Goal: Task Accomplishment & Management: Use online tool/utility

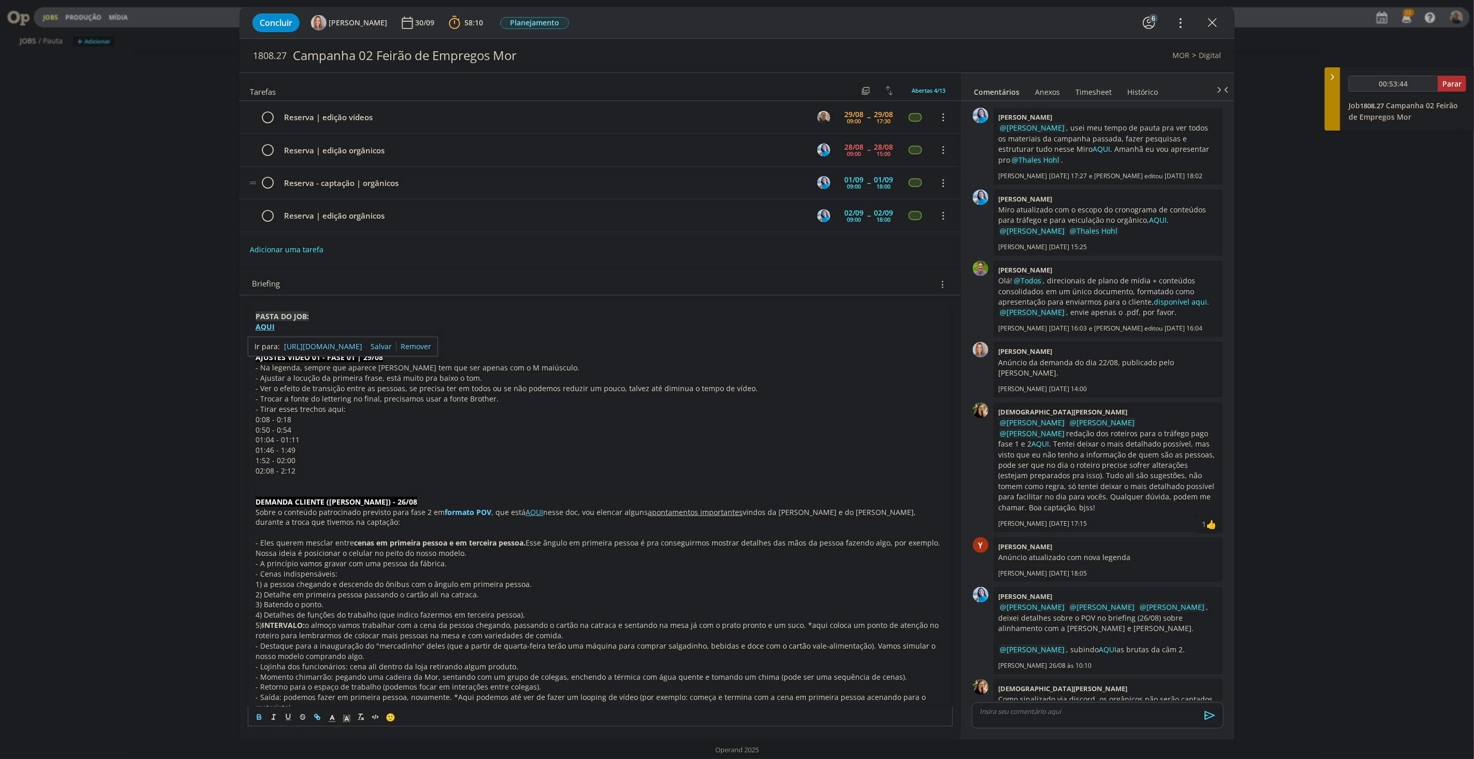
scroll to position [15, 0]
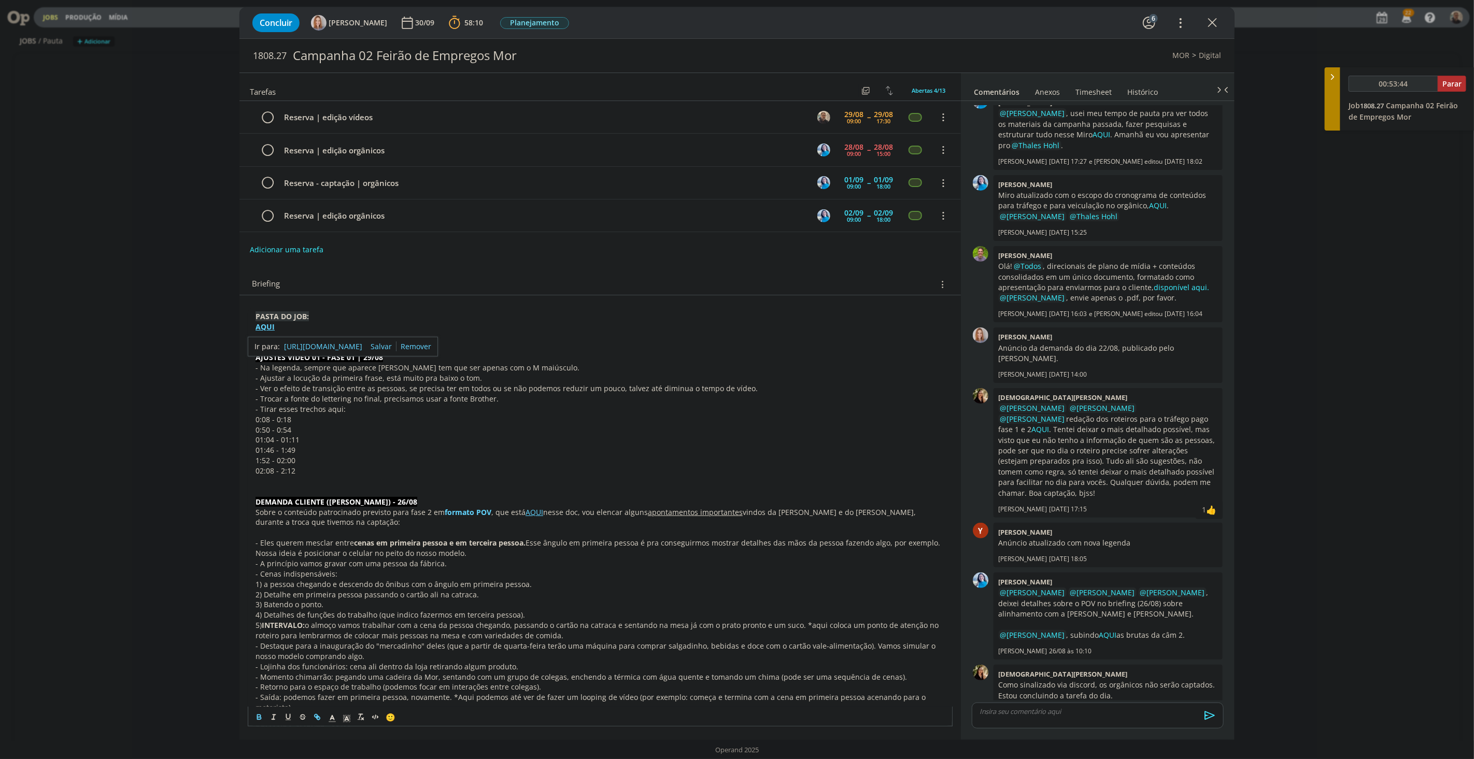
click at [80, 280] on div "Concluir [PERSON_NAME] 30/09 58:10 Parar Apontar Data * [DATE] Horas * 00:00 Ta…" at bounding box center [737, 379] width 1474 height 759
click at [1210, 17] on icon "dialog" at bounding box center [1212, 23] width 16 height 16
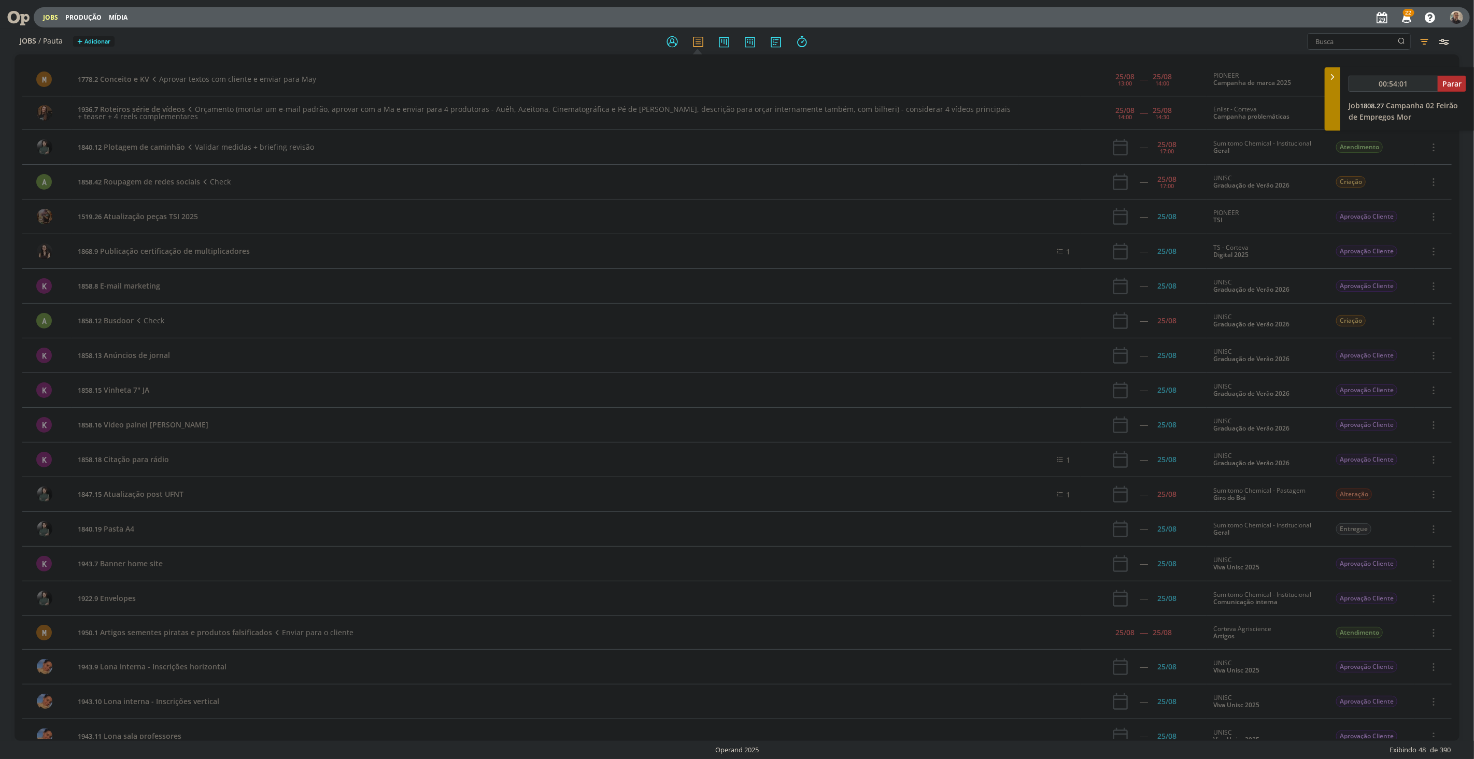
click at [18, 13] on icon at bounding box center [14, 17] width 21 height 20
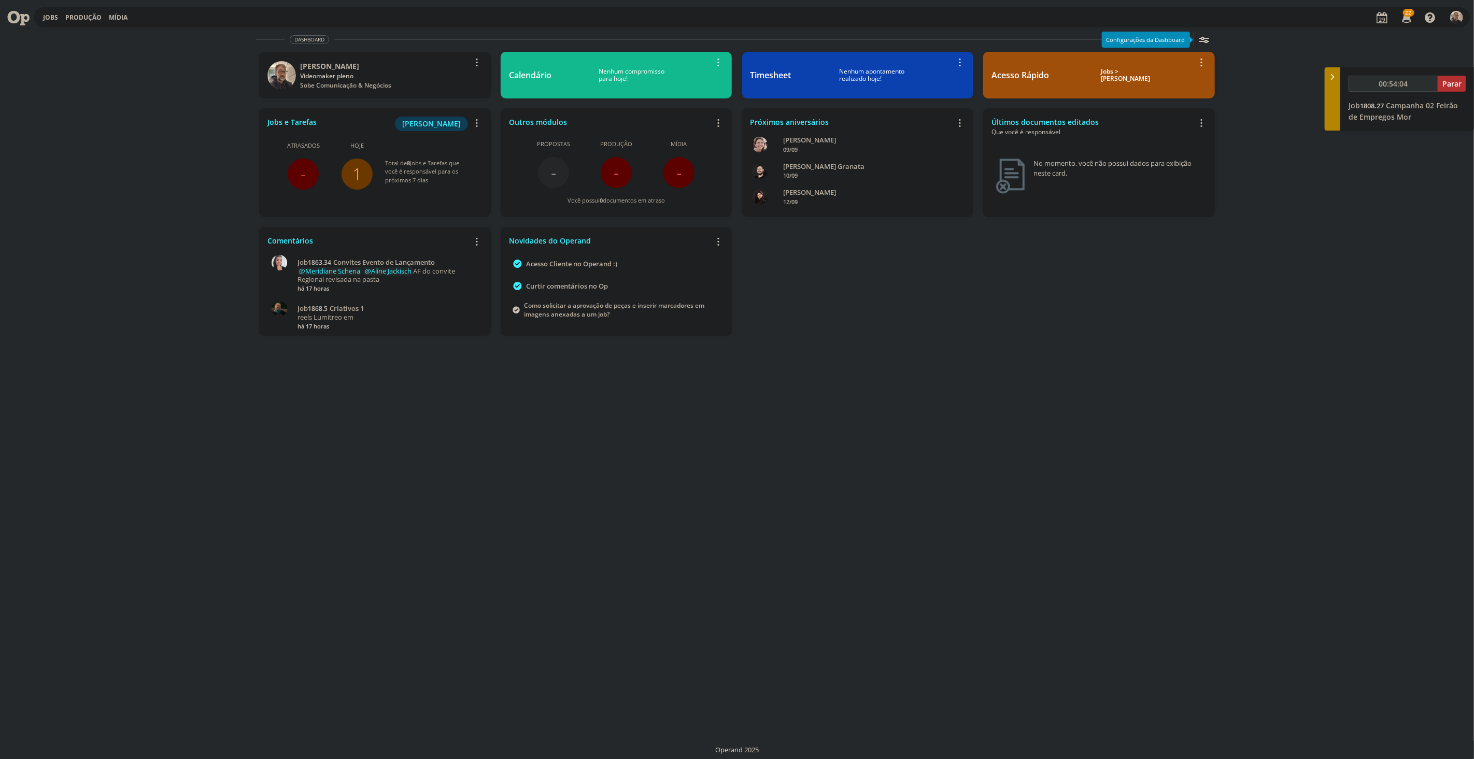
click at [353, 172] on link "1" at bounding box center [356, 174] width 9 height 22
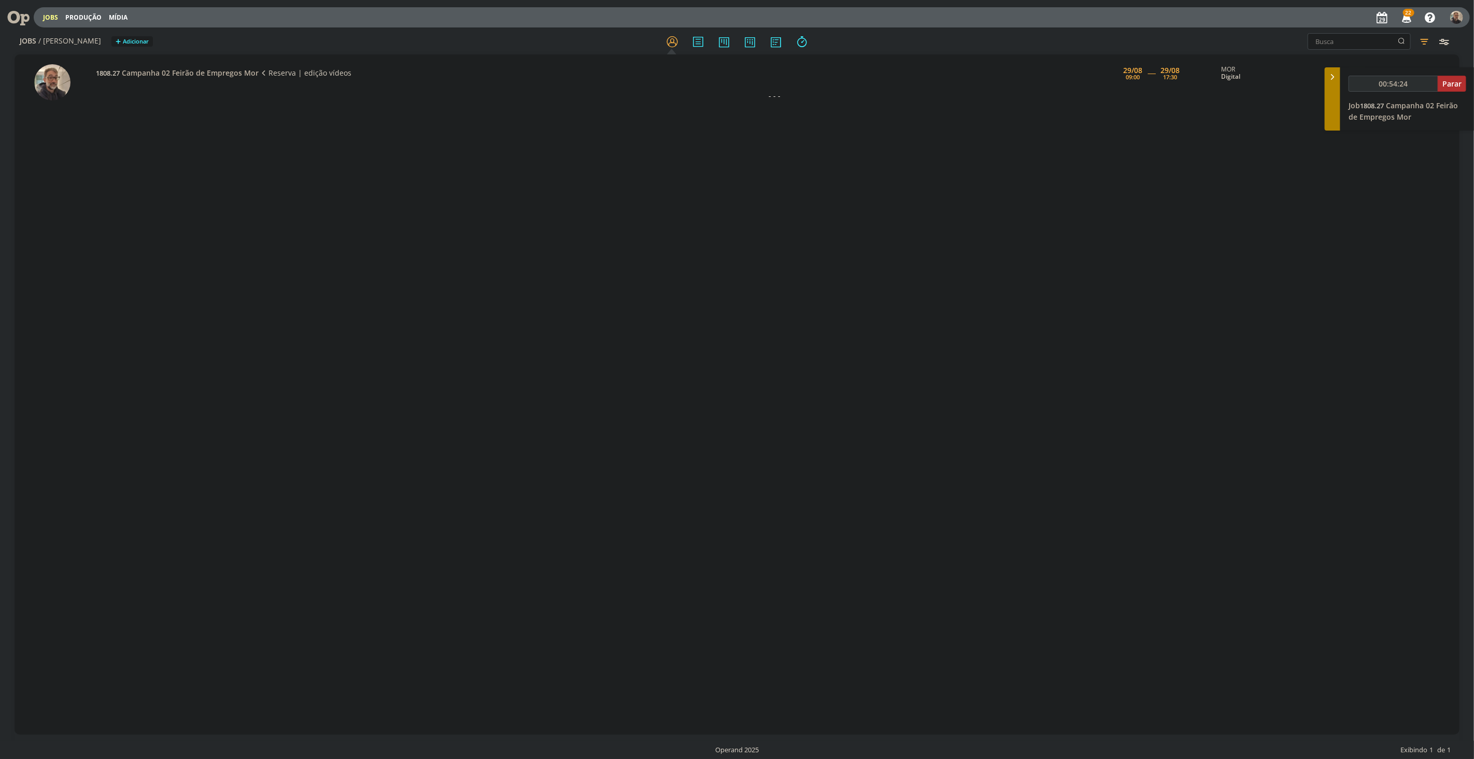
click at [17, 18] on icon at bounding box center [14, 17] width 21 height 20
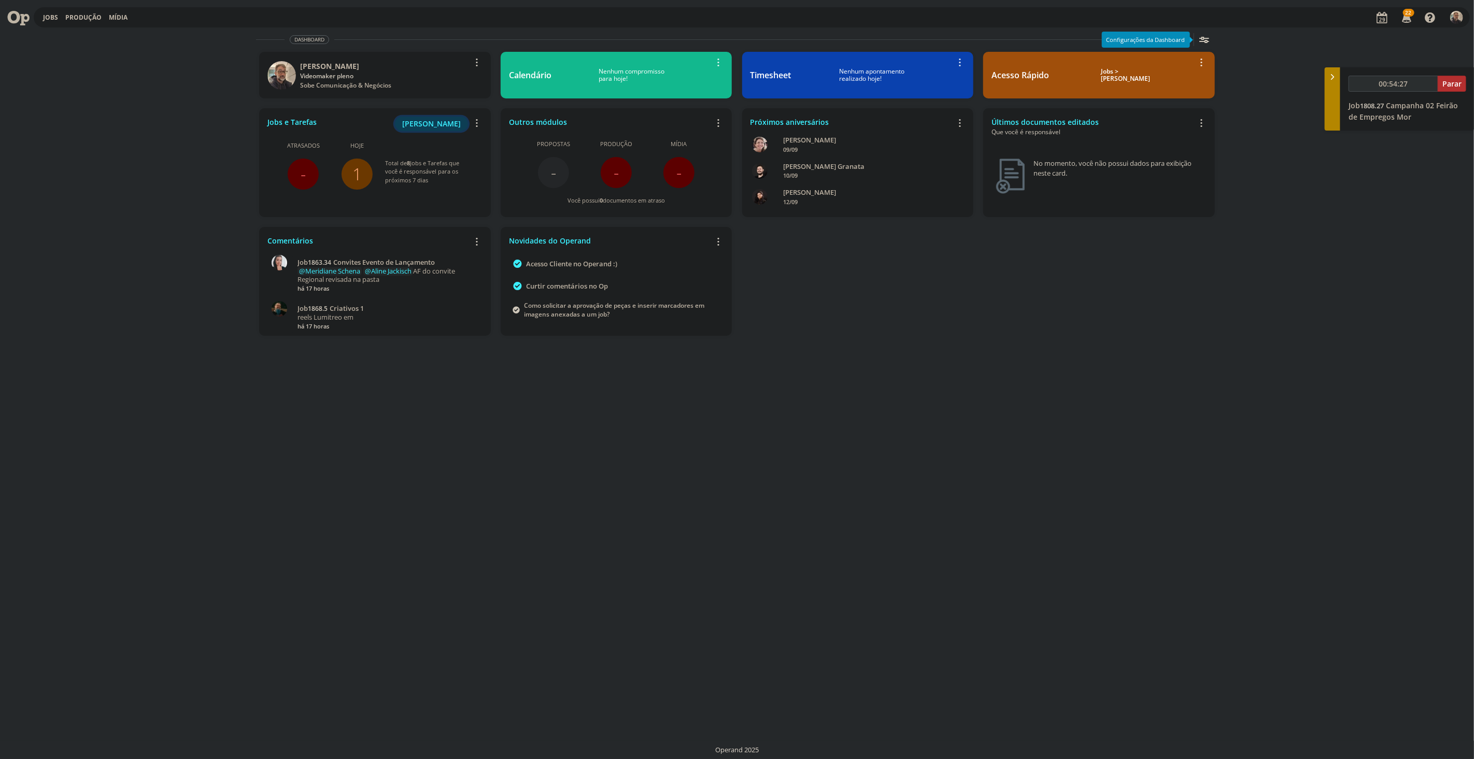
click at [429, 121] on span "[PERSON_NAME]" at bounding box center [431, 124] width 59 height 10
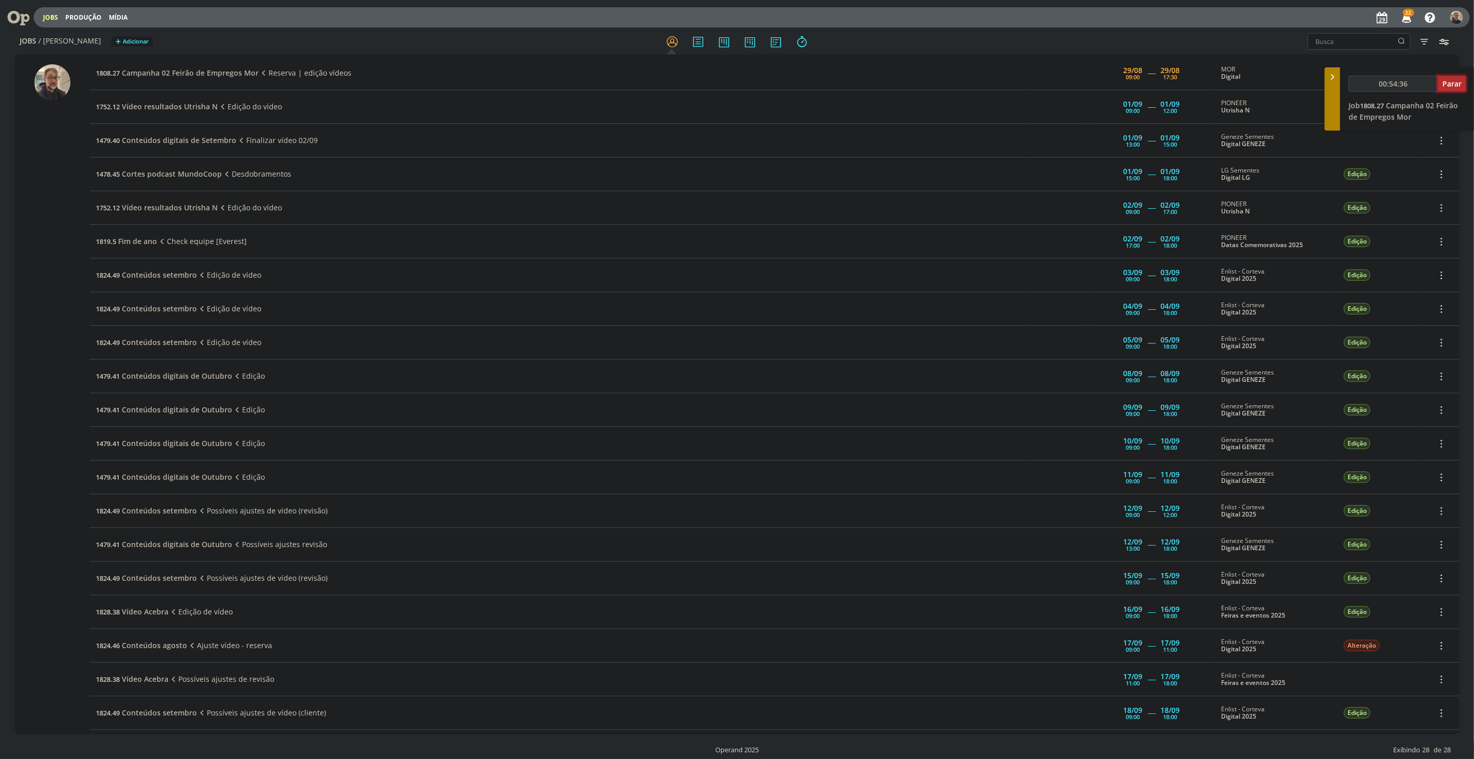
type input "00:54:37"
click at [1454, 80] on span "Parar" at bounding box center [1451, 84] width 19 height 10
click at [121, 108] on link "1752.12 Vídeo resultados Utrisha N" at bounding box center [157, 107] width 122 height 10
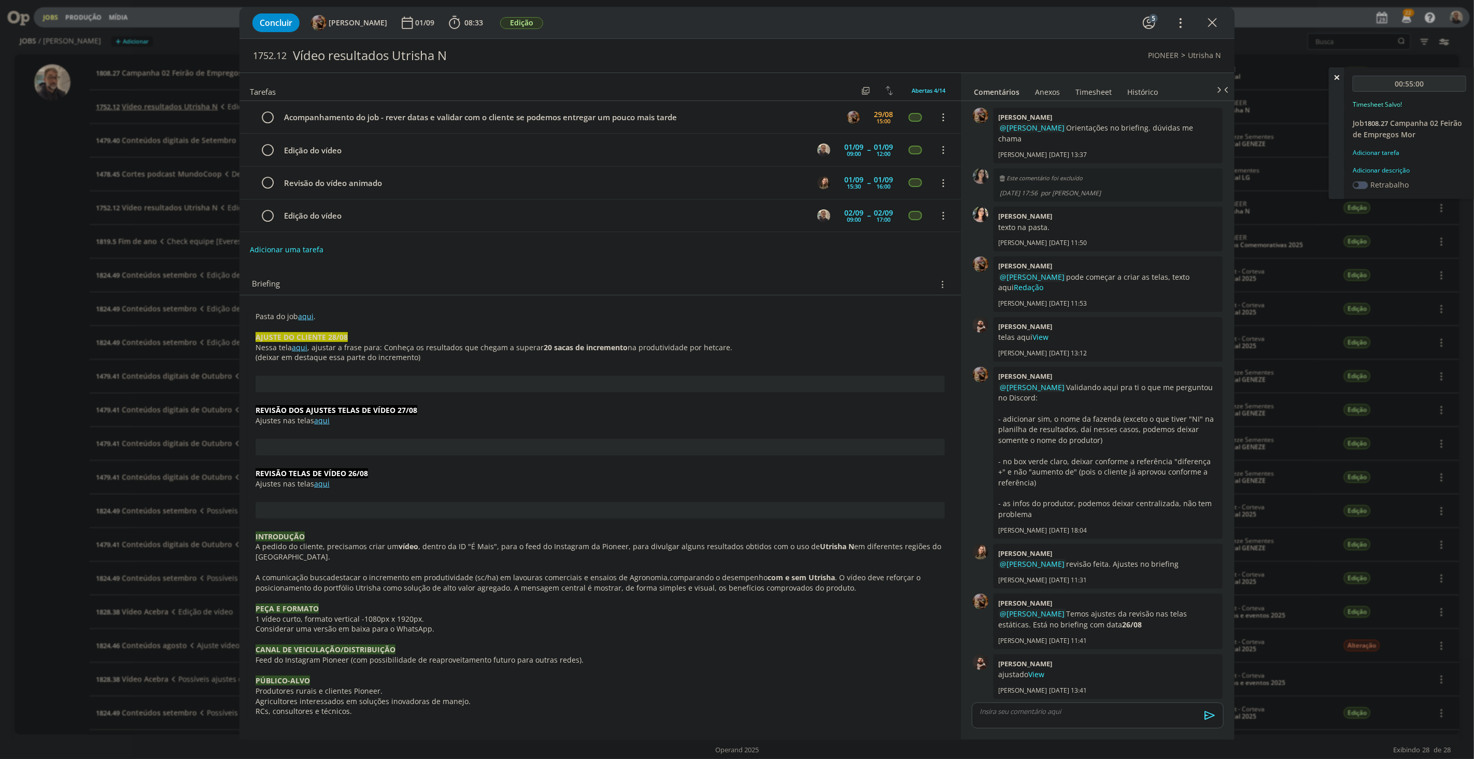
scroll to position [515, 0]
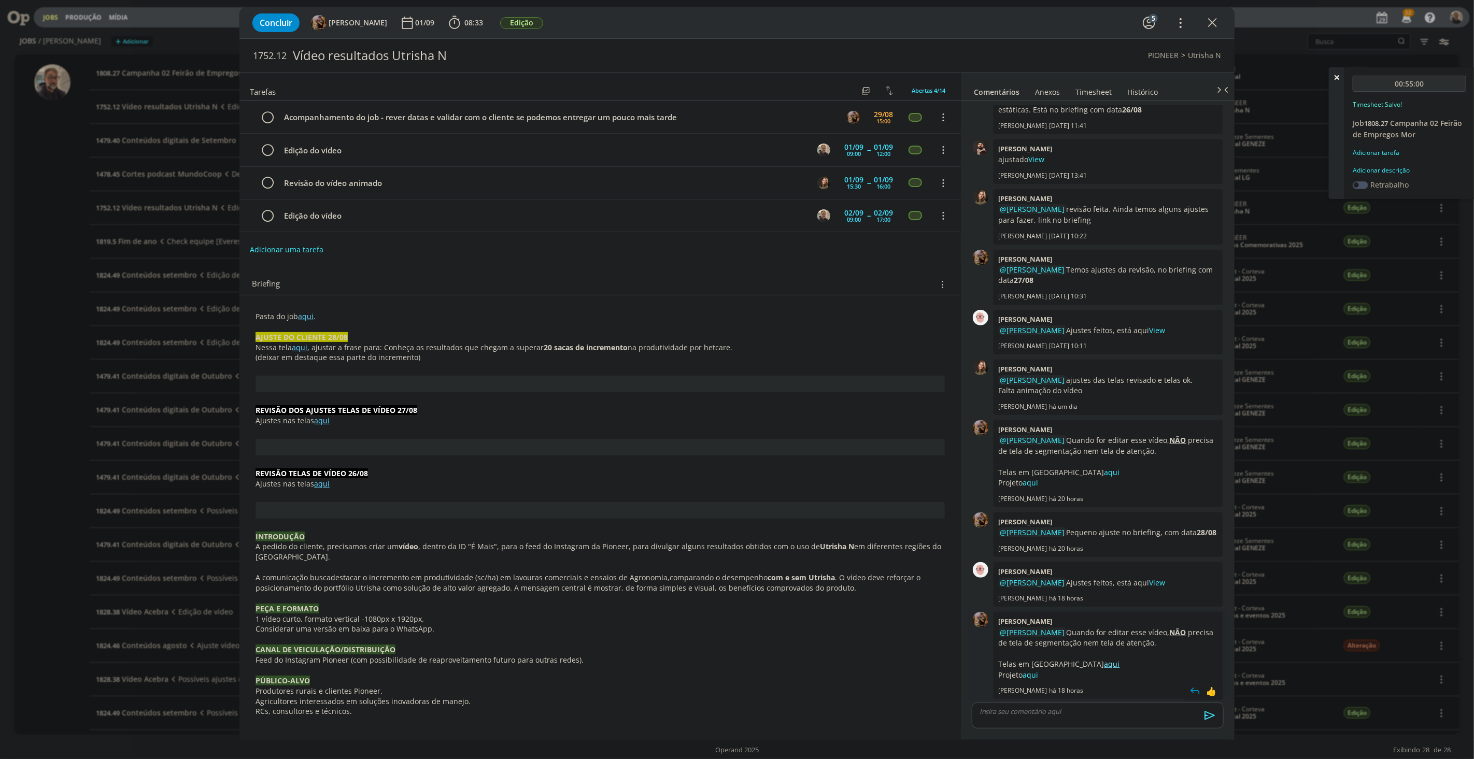
click at [1104, 663] on link "aqui" at bounding box center [1112, 664] width 16 height 10
click at [1032, 672] on link "aqui" at bounding box center [1031, 675] width 16 height 10
click at [1213, 21] on icon "dialog" at bounding box center [1212, 23] width 16 height 16
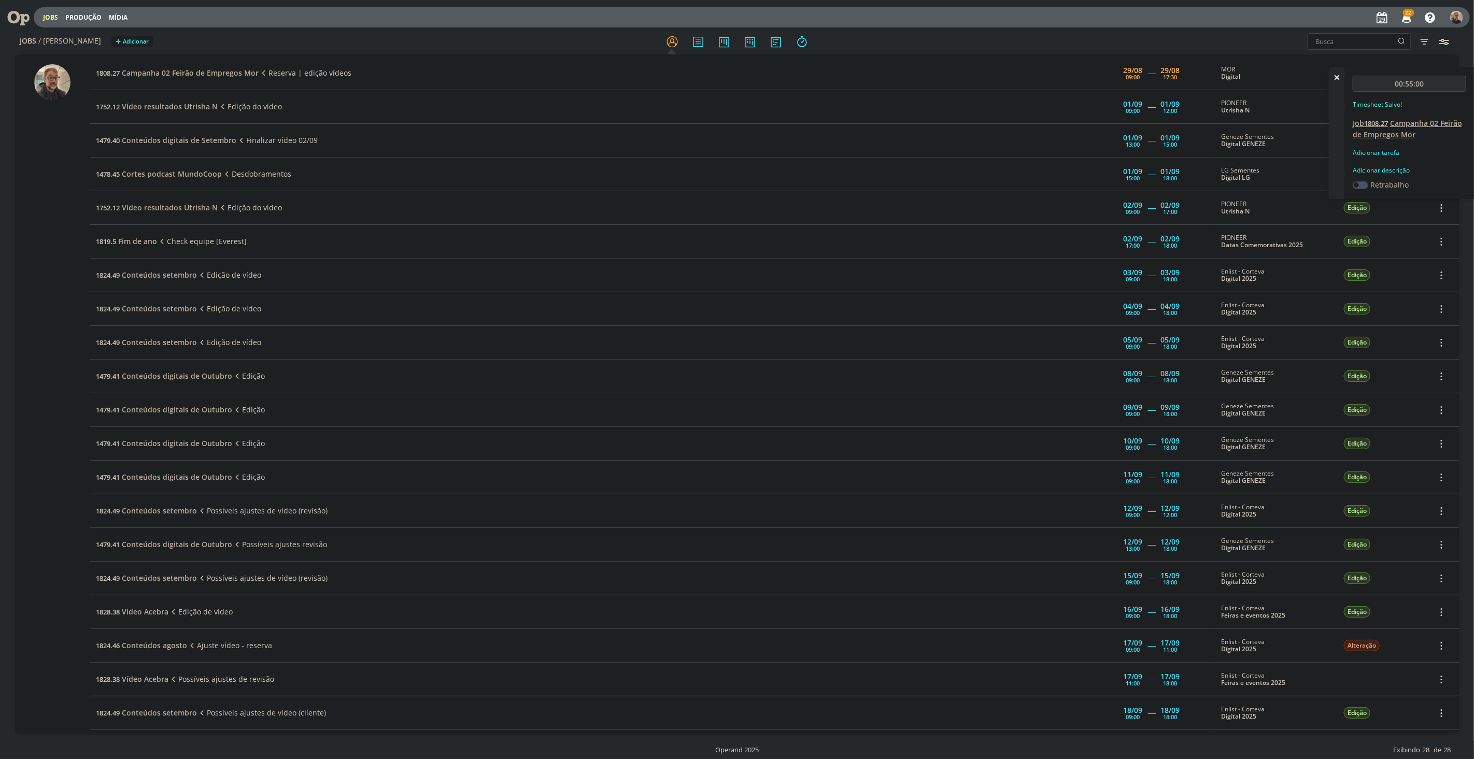
click at [1396, 126] on span "Campanha 02 Feirão de Empregos Mor" at bounding box center [1406, 128] width 109 height 21
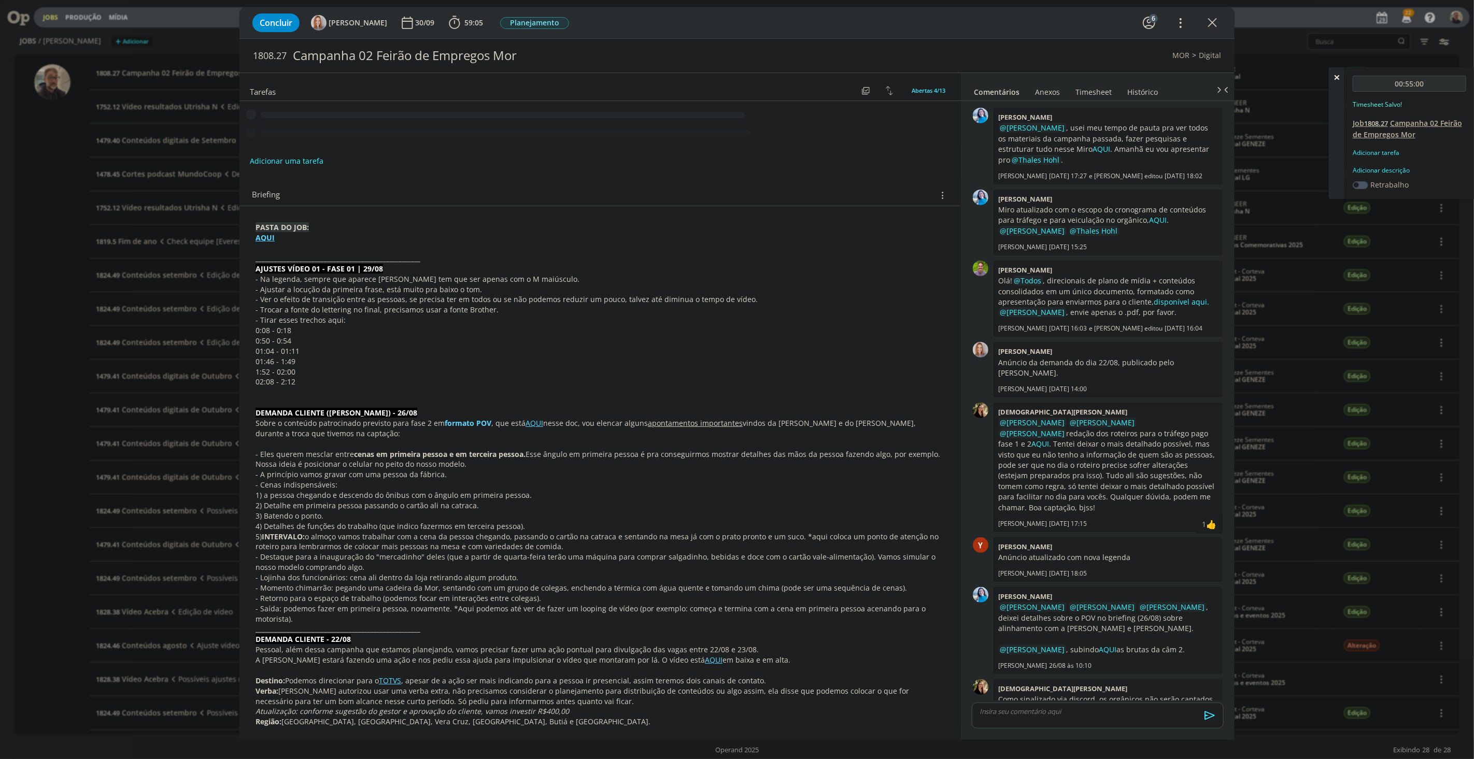
scroll to position [15, 0]
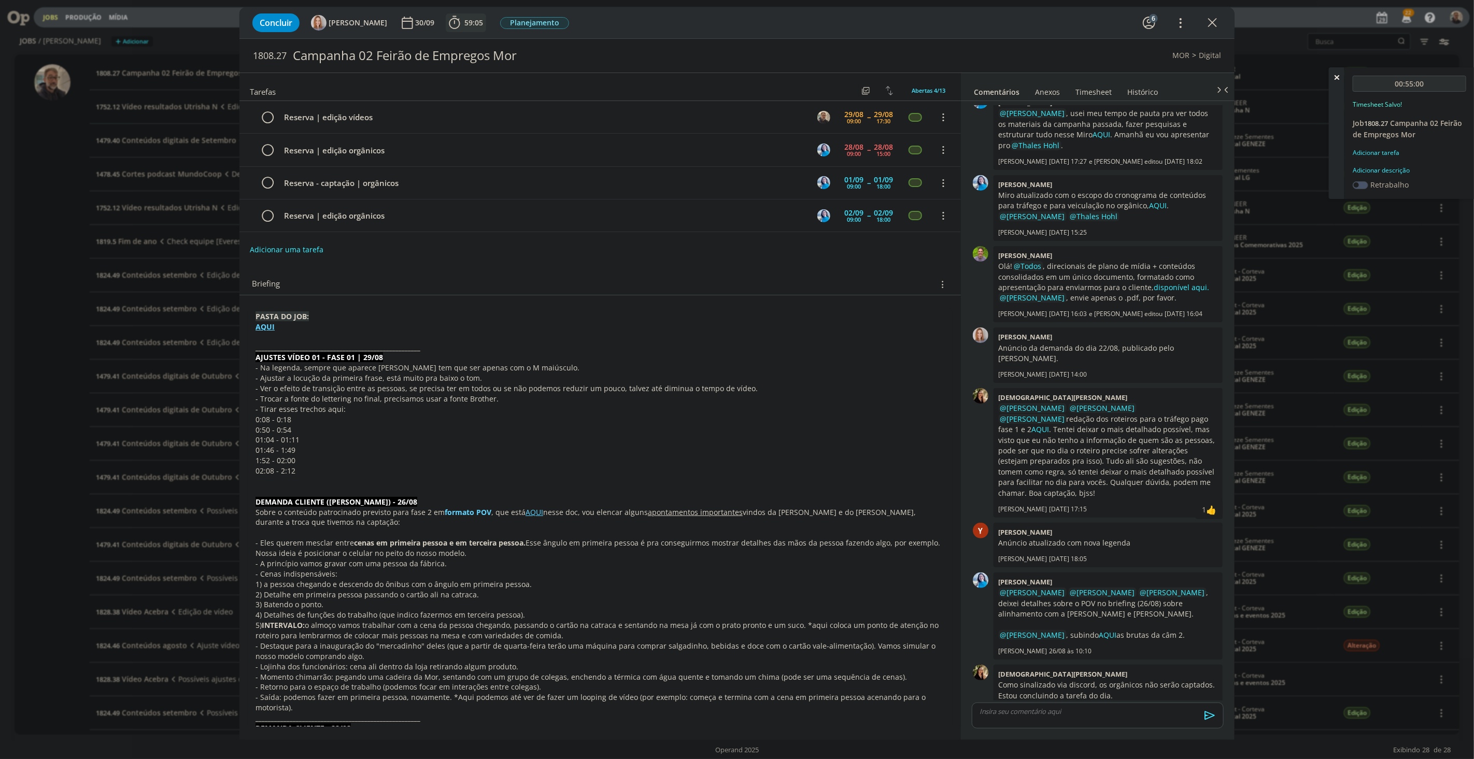
click at [469, 19] on span "59:05" at bounding box center [473, 23] width 19 height 10
click at [478, 42] on span "Iniciar" at bounding box center [489, 45] width 22 height 7
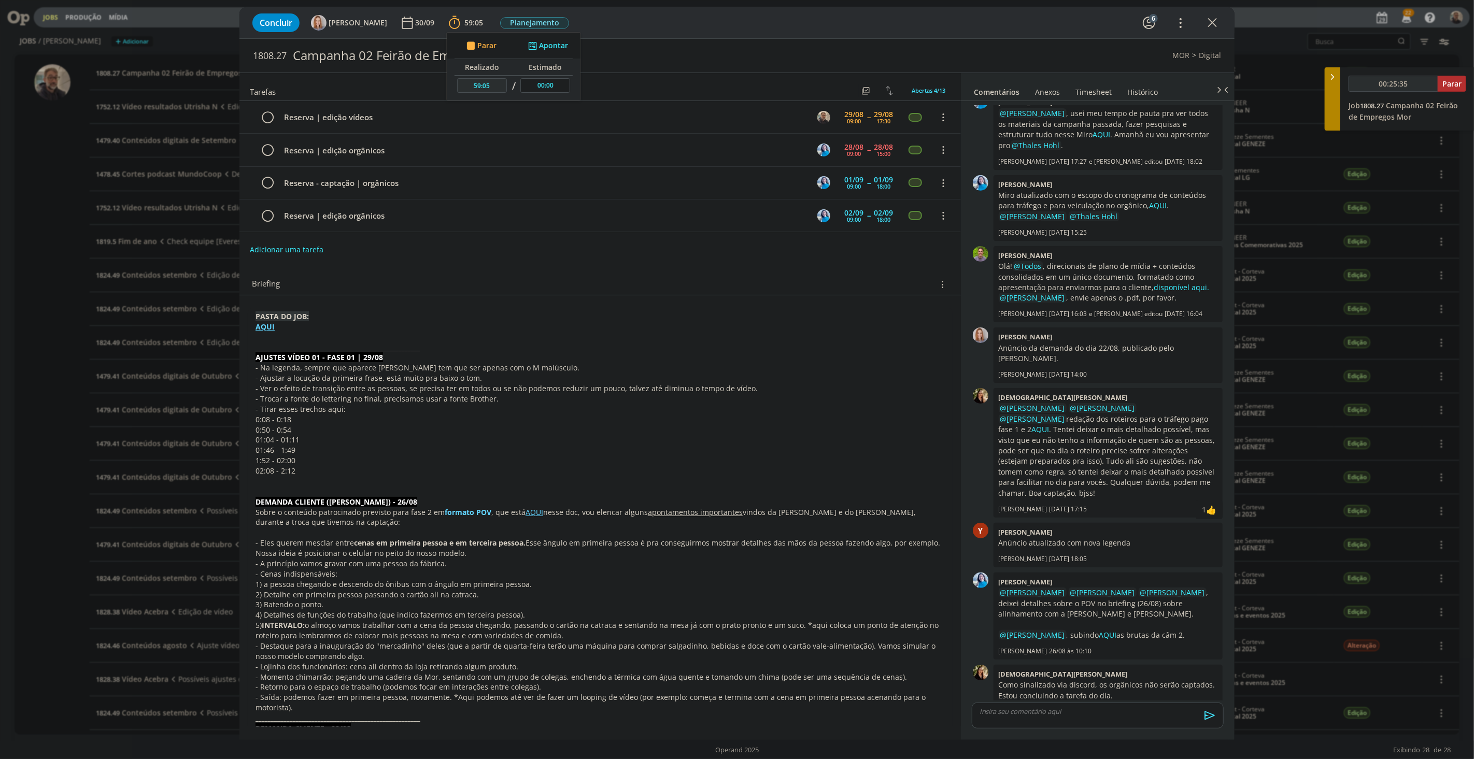
drag, startPoint x: 376, startPoint y: 439, endPoint x: 337, endPoint y: 412, distance: 47.4
click at [376, 439] on p "01:04 - 01:11" at bounding box center [599, 440] width 689 height 10
click at [263, 329] on strong "AQUI" at bounding box center [265, 327] width 19 height 10
click at [483, 462] on p "1:52 - 02:00" at bounding box center [600, 461] width 688 height 10
click at [535, 516] on link "AQUI" at bounding box center [535, 513] width 18 height 10
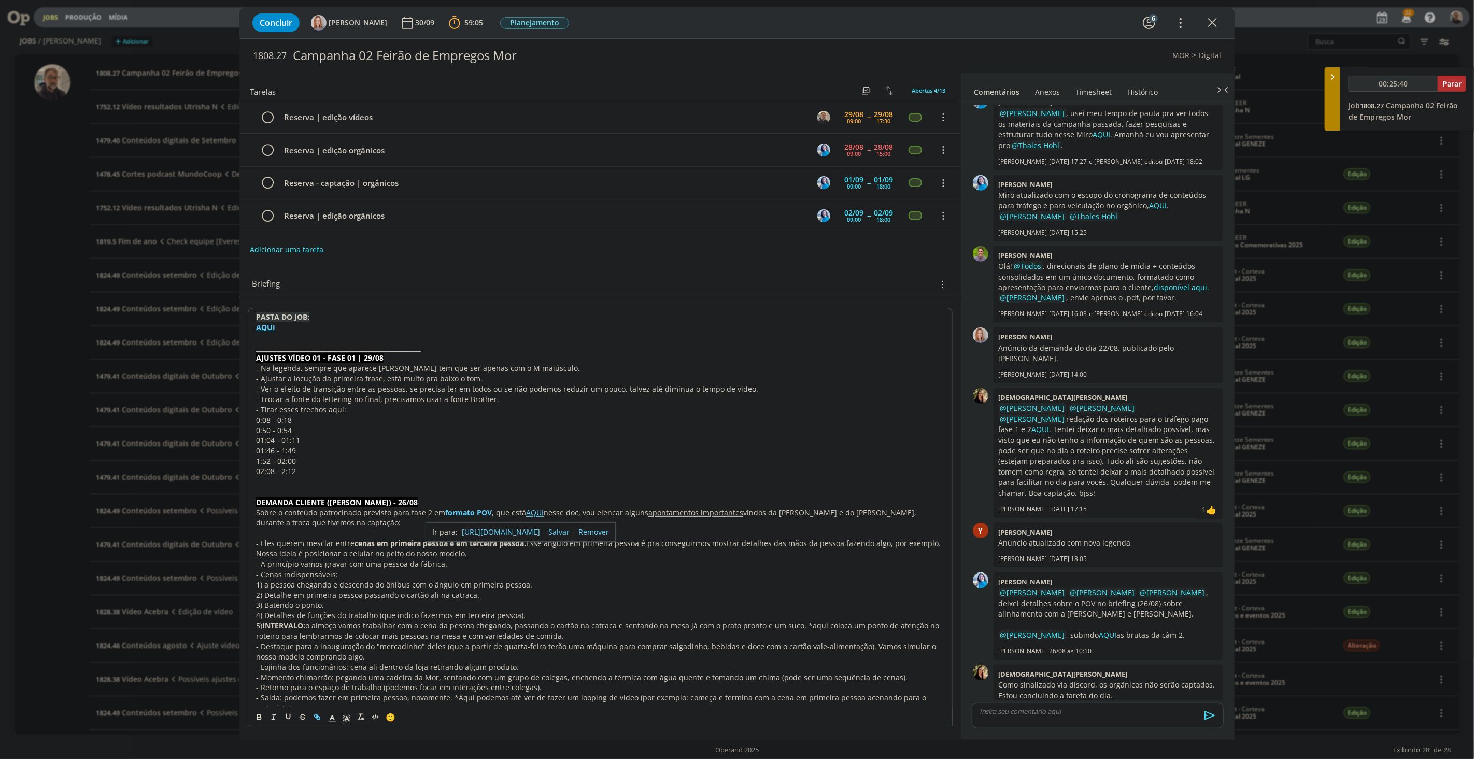
click at [530, 527] on link "[URL][DOMAIN_NAME]" at bounding box center [501, 531] width 78 height 13
click at [265, 329] on strong "AQUI" at bounding box center [265, 327] width 19 height 10
click at [307, 345] on link "[URL][DOMAIN_NAME]" at bounding box center [323, 346] width 78 height 13
type input "00:56:30"
